Goal: Transaction & Acquisition: Purchase product/service

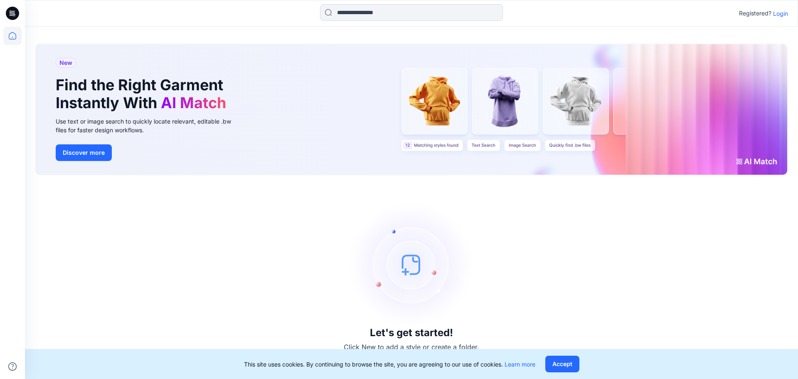
click at [786, 15] on p "Login" at bounding box center [780, 13] width 15 height 9
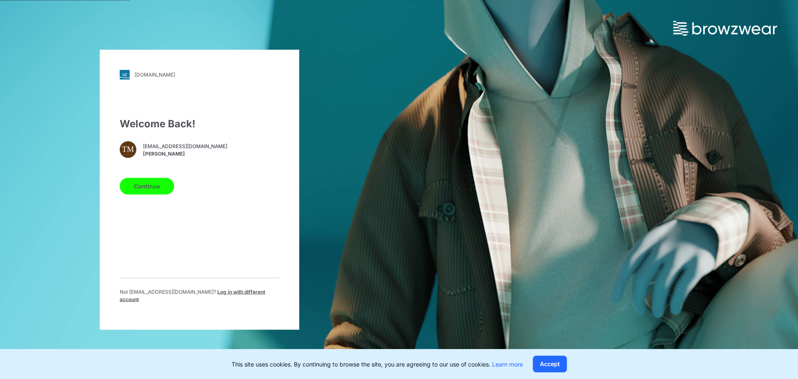
click at [158, 194] on button "Continue" at bounding box center [147, 185] width 54 height 17
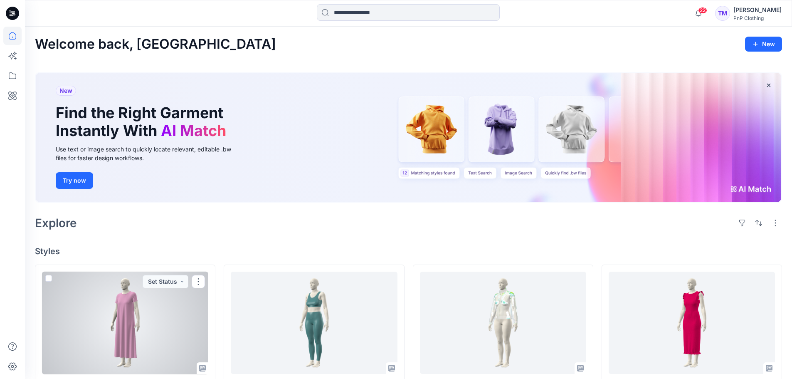
click at [109, 308] on div at bounding box center [125, 322] width 166 height 103
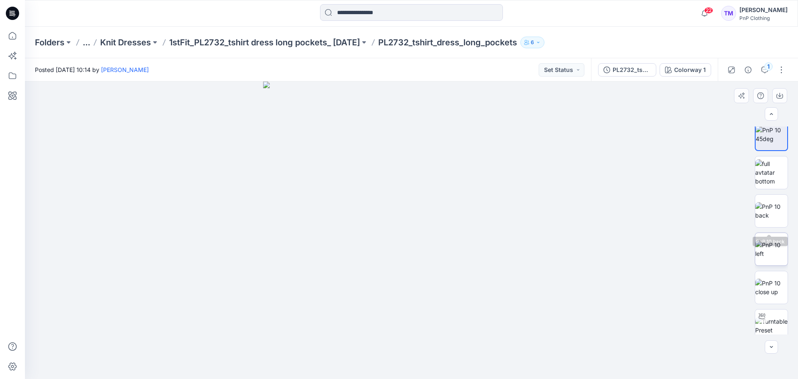
scroll to position [17, 0]
click at [765, 71] on icon "button" at bounding box center [764, 69] width 7 height 7
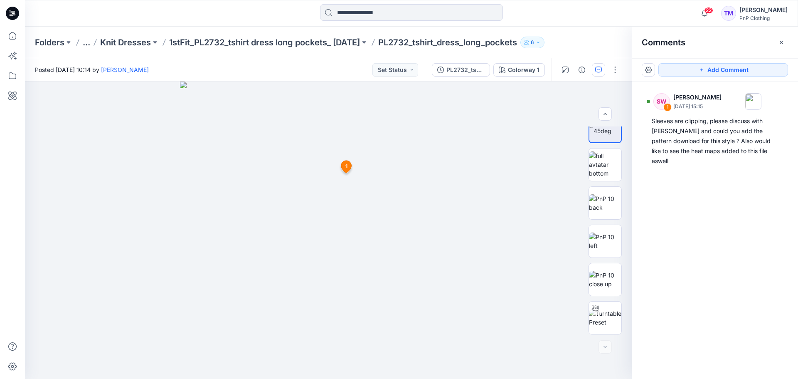
click at [780, 41] on icon "button" at bounding box center [781, 42] width 7 height 7
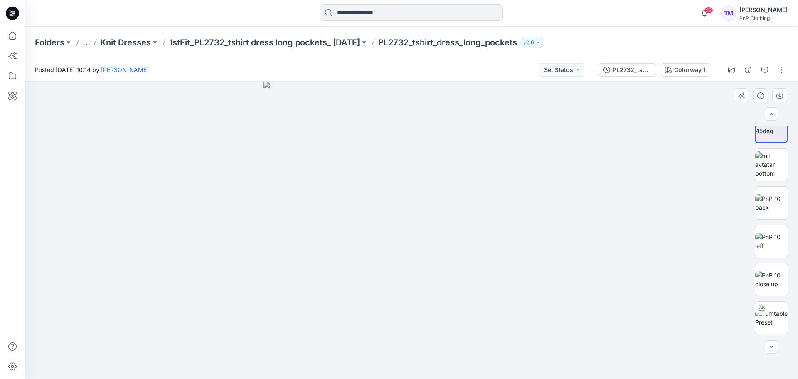
scroll to position [0, 0]
